Goal: Information Seeking & Learning: Learn about a topic

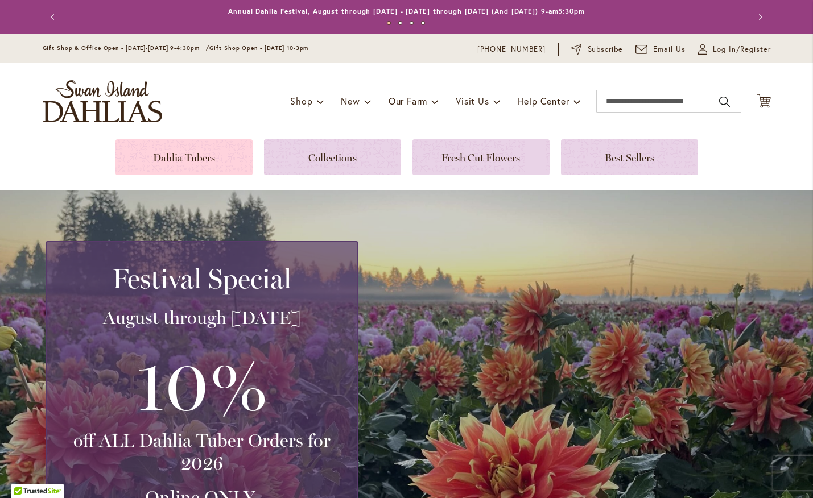
click at [220, 159] on link at bounding box center [183, 157] width 137 height 36
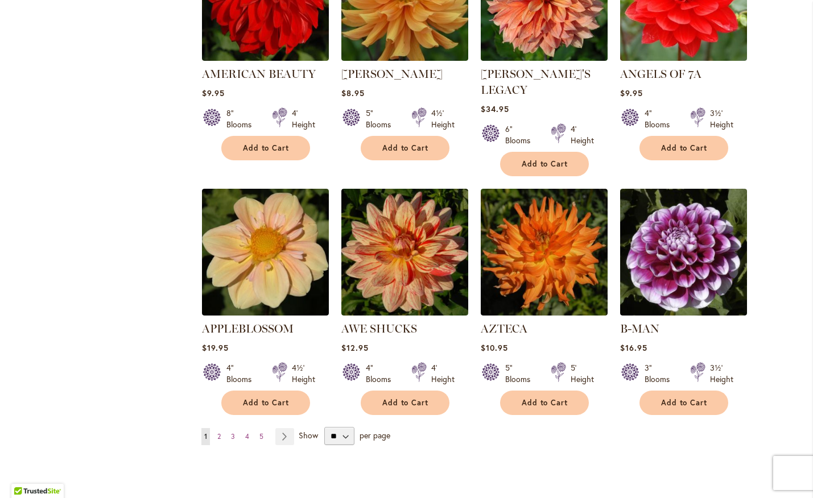
scroll to position [828, 0]
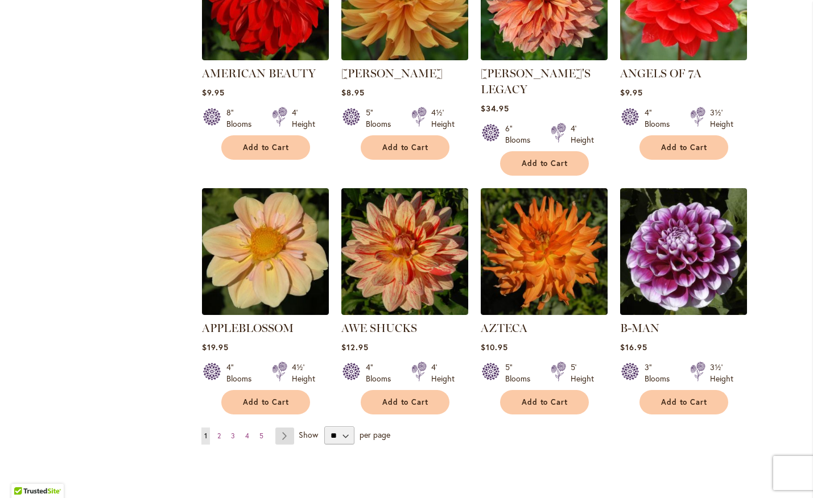
click at [288, 428] on link "Page Next" at bounding box center [284, 436] width 19 height 17
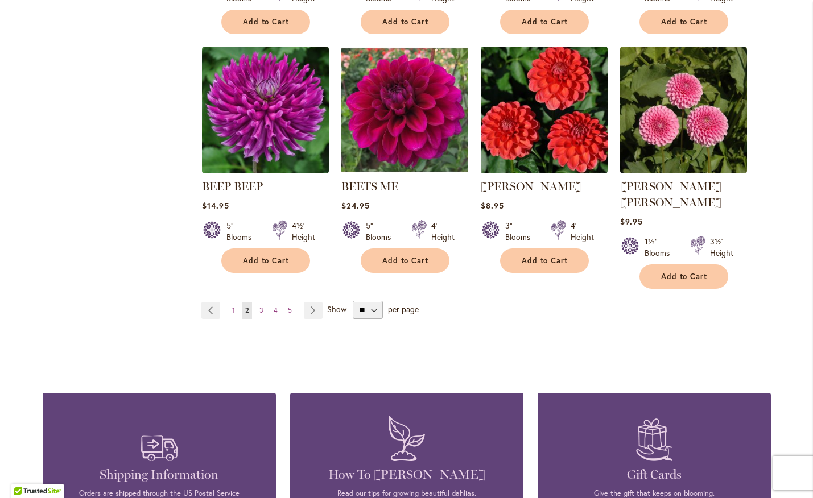
scroll to position [966, 0]
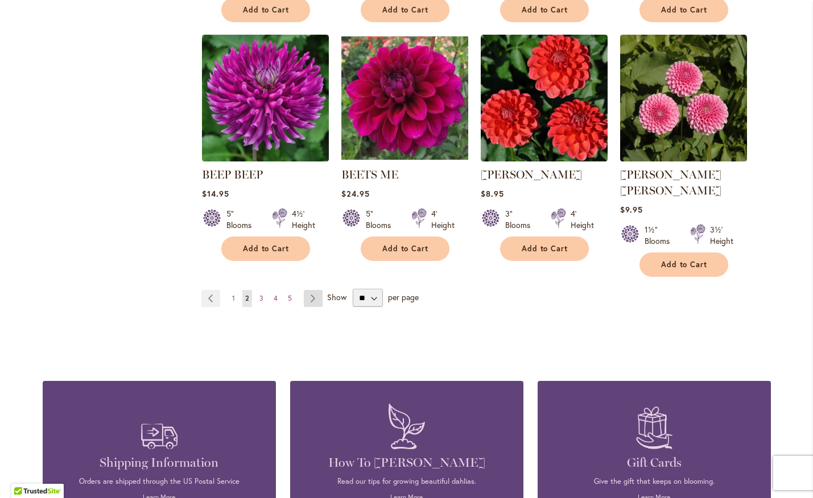
click at [316, 290] on link "Page Next" at bounding box center [313, 298] width 19 height 17
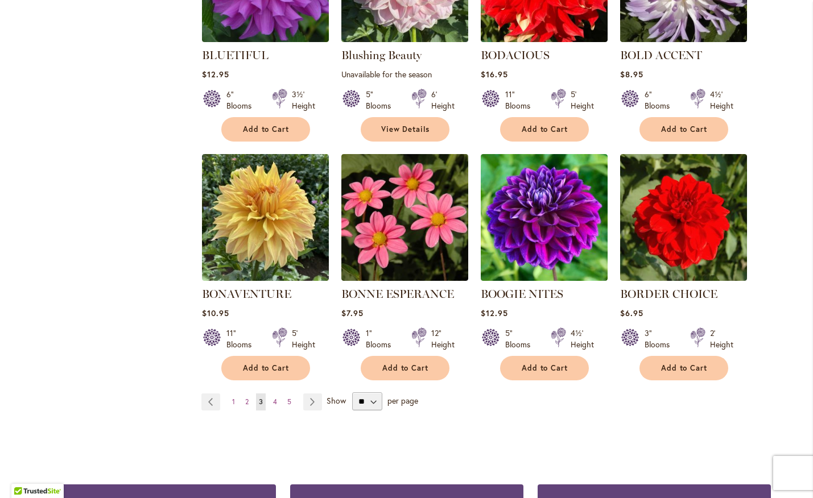
scroll to position [919, 0]
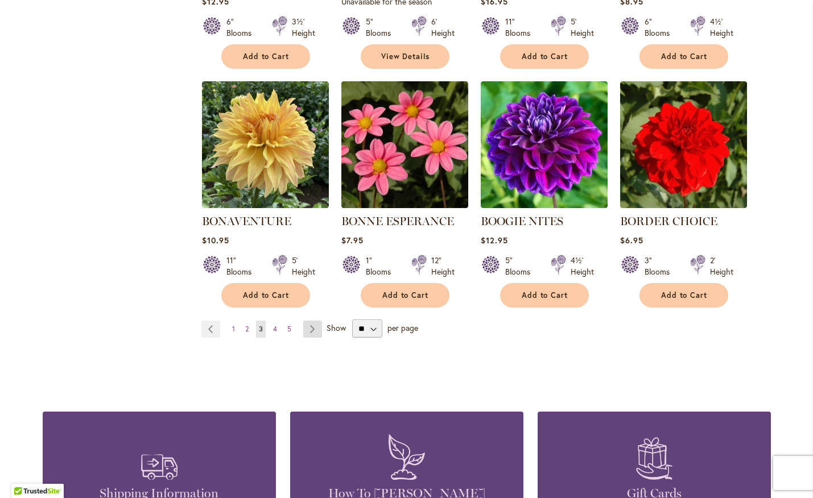
click at [305, 330] on link "Page Next" at bounding box center [312, 329] width 19 height 17
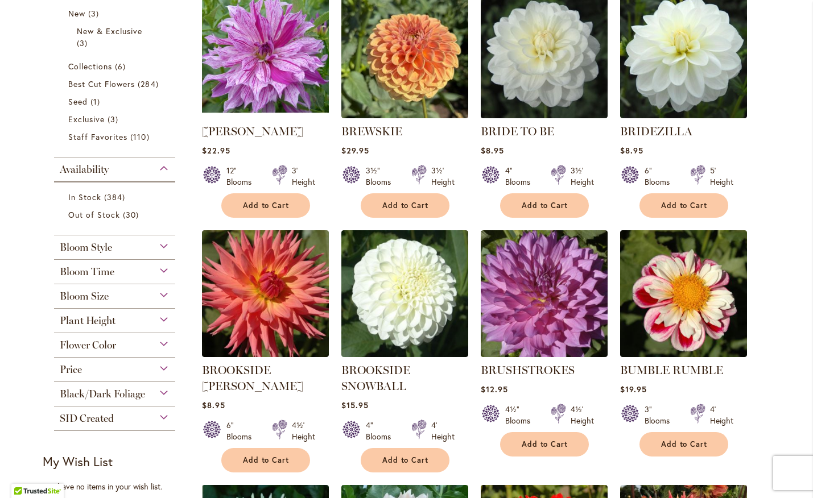
scroll to position [337, 0]
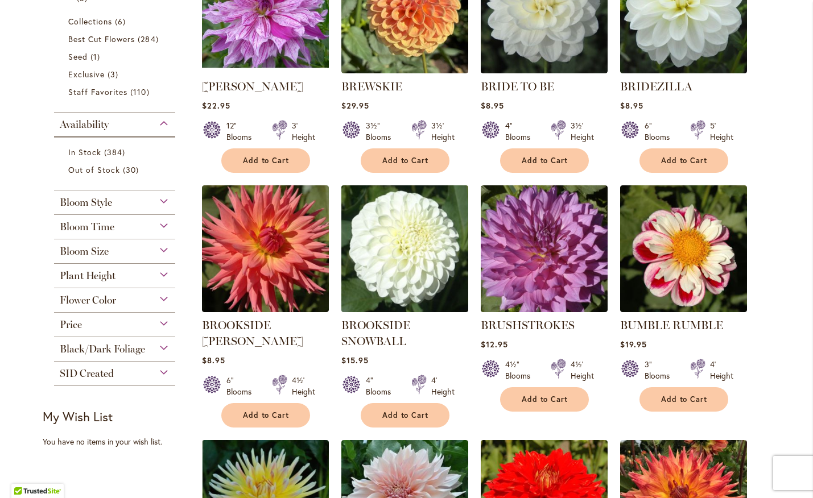
click at [403, 263] on img at bounding box center [404, 249] width 133 height 133
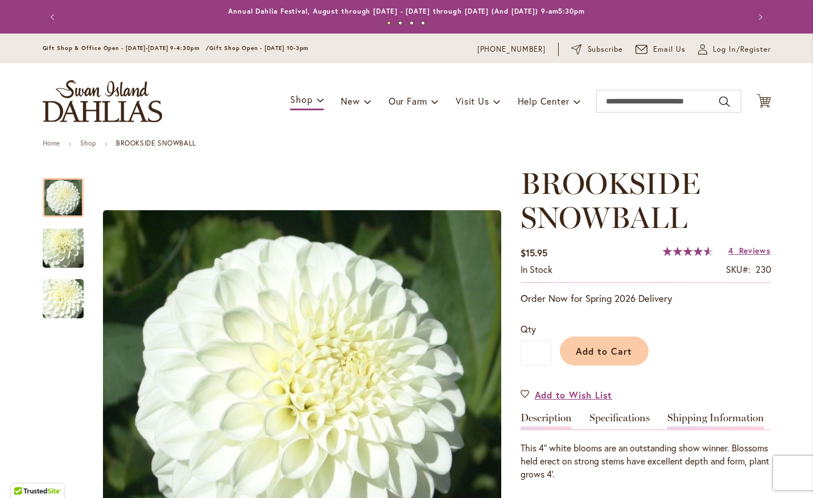
click at [703, 424] on link "Shipping Information" at bounding box center [715, 421] width 97 height 16
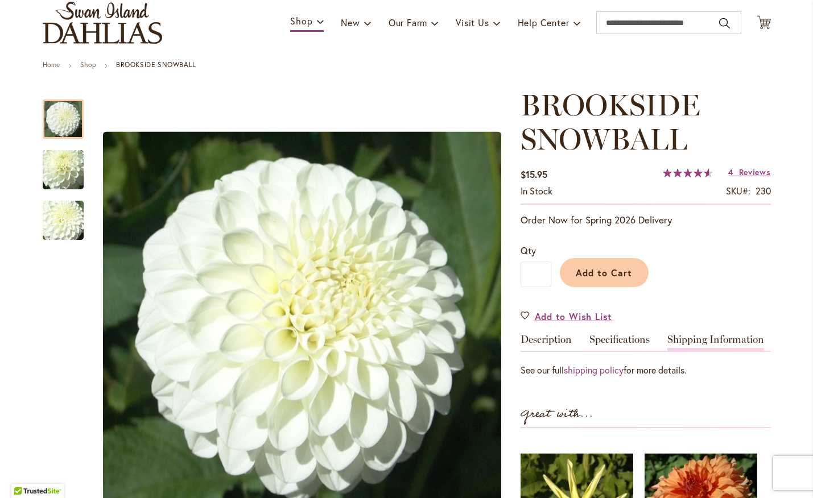
scroll to position [105, 0]
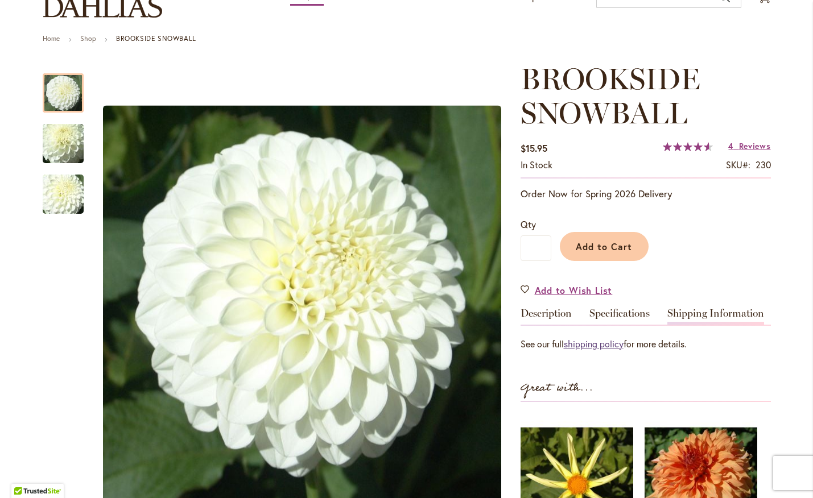
click at [585, 338] on link "shipping policy" at bounding box center [594, 344] width 60 height 12
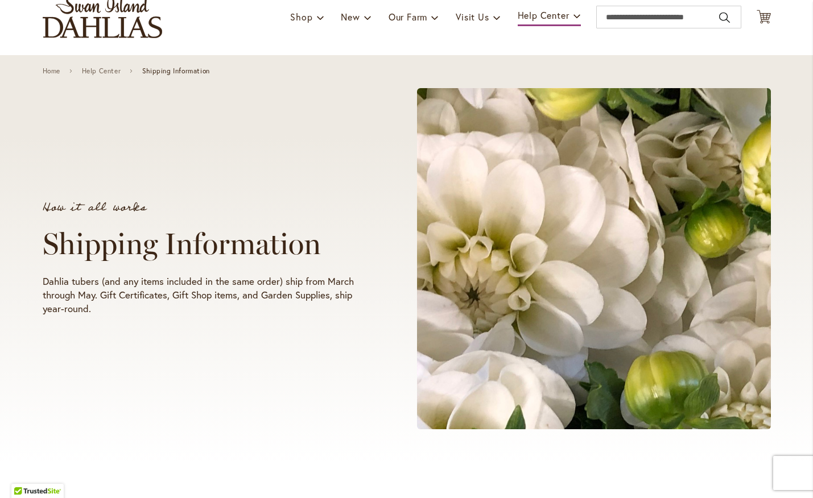
scroll to position [61, 0]
